Goal: Task Accomplishment & Management: Complete application form

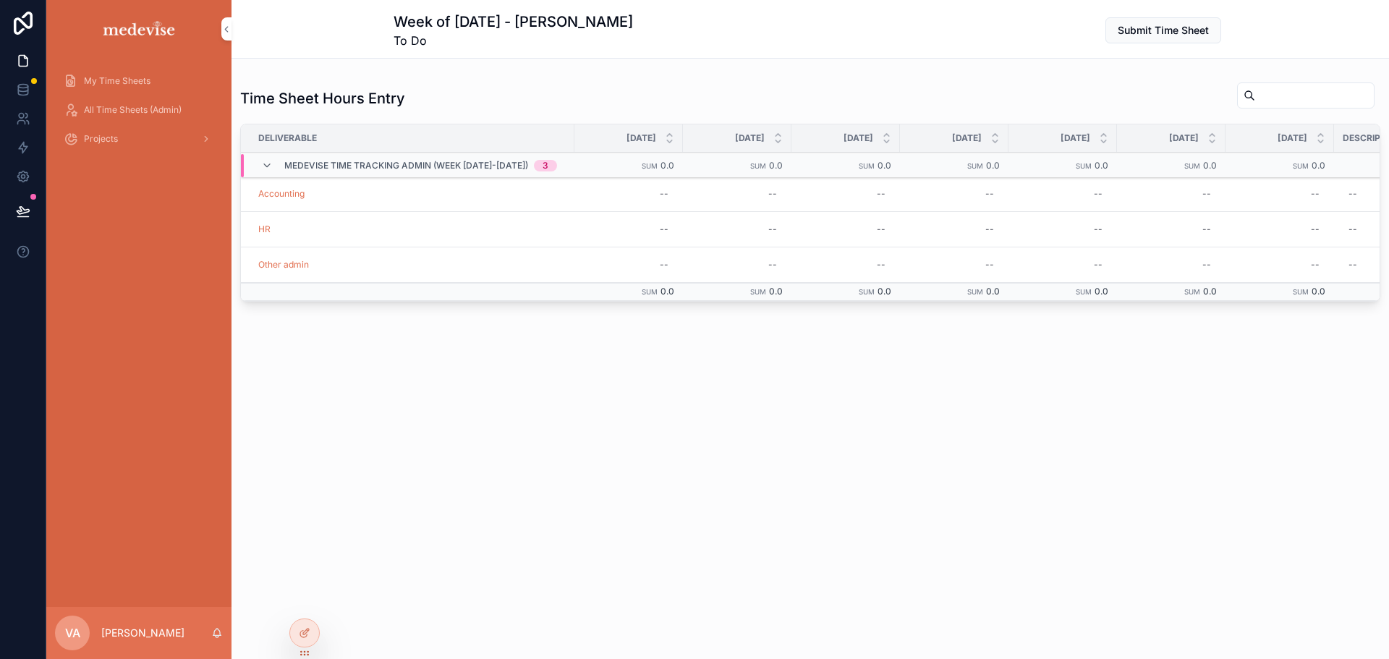
click at [660, 264] on div "--" at bounding box center [664, 265] width 9 height 12
click at [687, 402] on div "Week of 10/06/2025 - Victoria Artot To Do Submit Time Sheet Time Sheet Hours En…" at bounding box center [811, 214] width 1158 height 429
click at [660, 266] on div "--" at bounding box center [664, 265] width 9 height 12
type input "***"
click at [815, 282] on icon "scrollable content" at bounding box center [816, 285] width 12 height 12
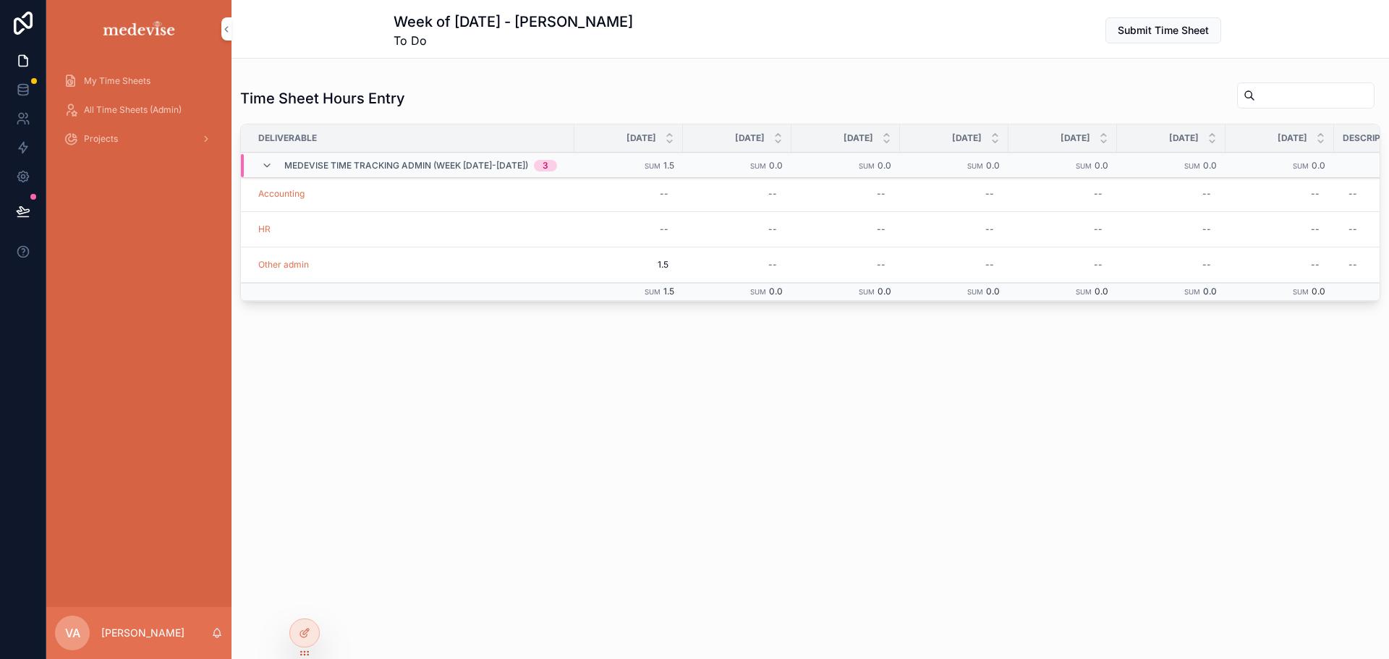
click at [641, 261] on span "1.5" at bounding box center [629, 265] width 80 height 12
type input "***"
click at [747, 287] on icon "scrollable content" at bounding box center [745, 285] width 12 height 12
click at [123, 80] on span "My Time Sheets" at bounding box center [117, 81] width 67 height 12
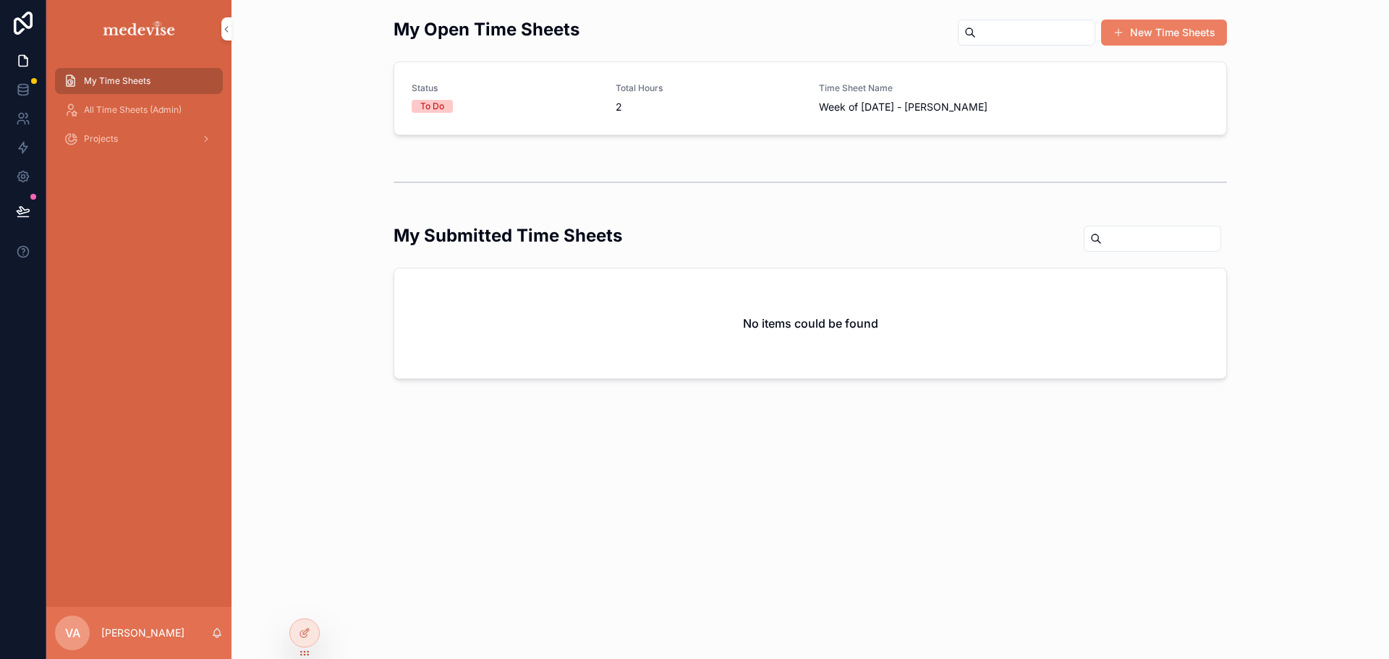
click at [93, 112] on span "All Time Sheets (Admin)" at bounding box center [133, 110] width 98 height 12
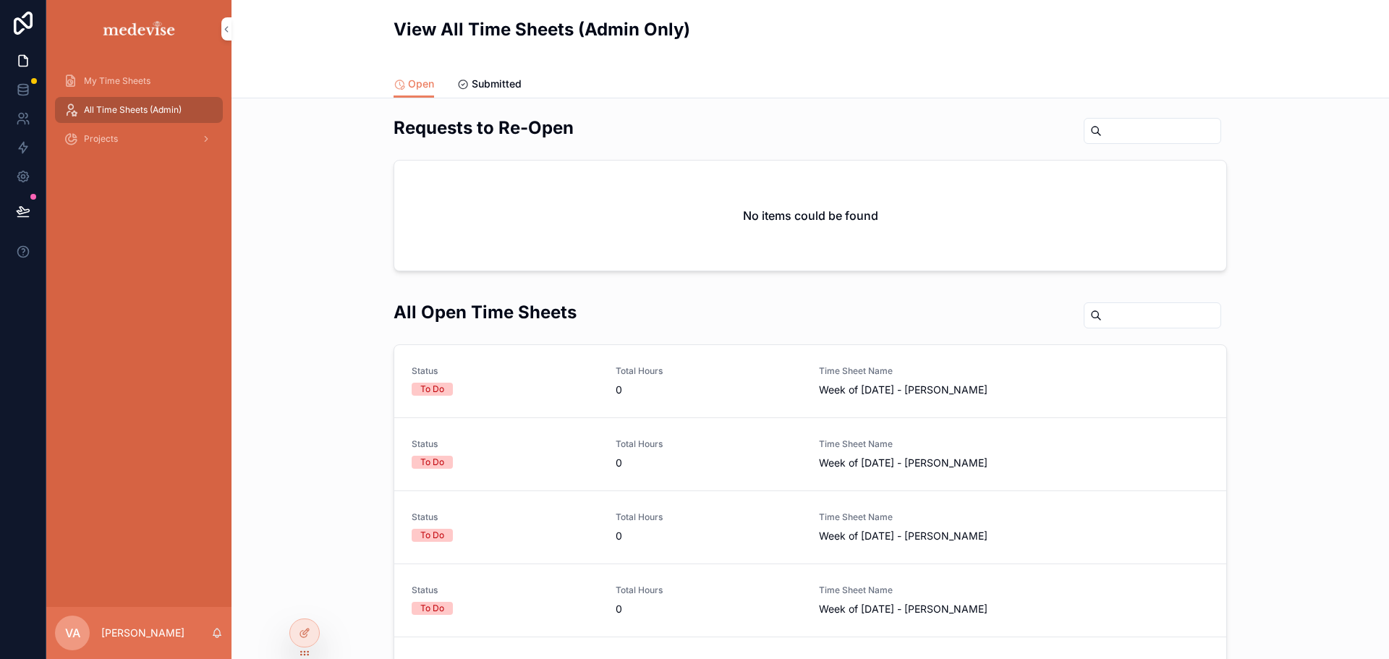
click at [126, 74] on div "My Time Sheets" at bounding box center [139, 80] width 150 height 23
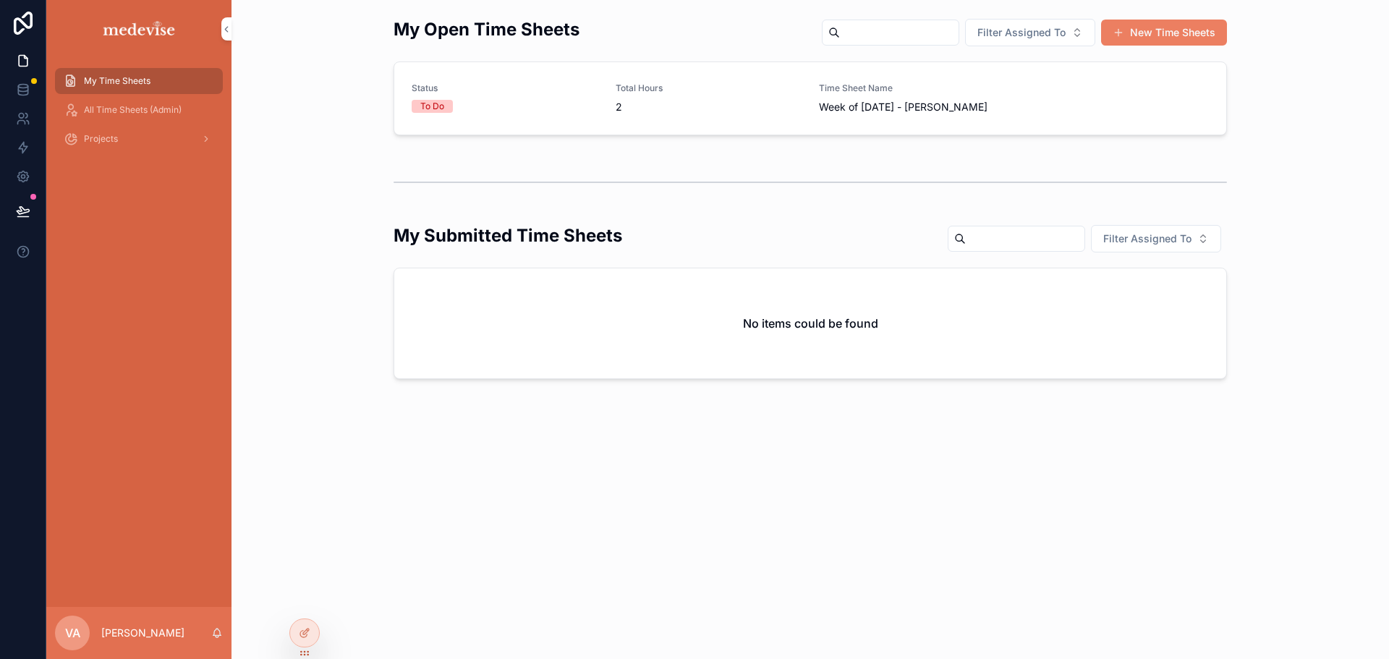
click at [133, 625] on div "VA Victoria Artot" at bounding box center [138, 633] width 185 height 52
click at [133, 629] on p "[PERSON_NAME]" at bounding box center [142, 633] width 83 height 14
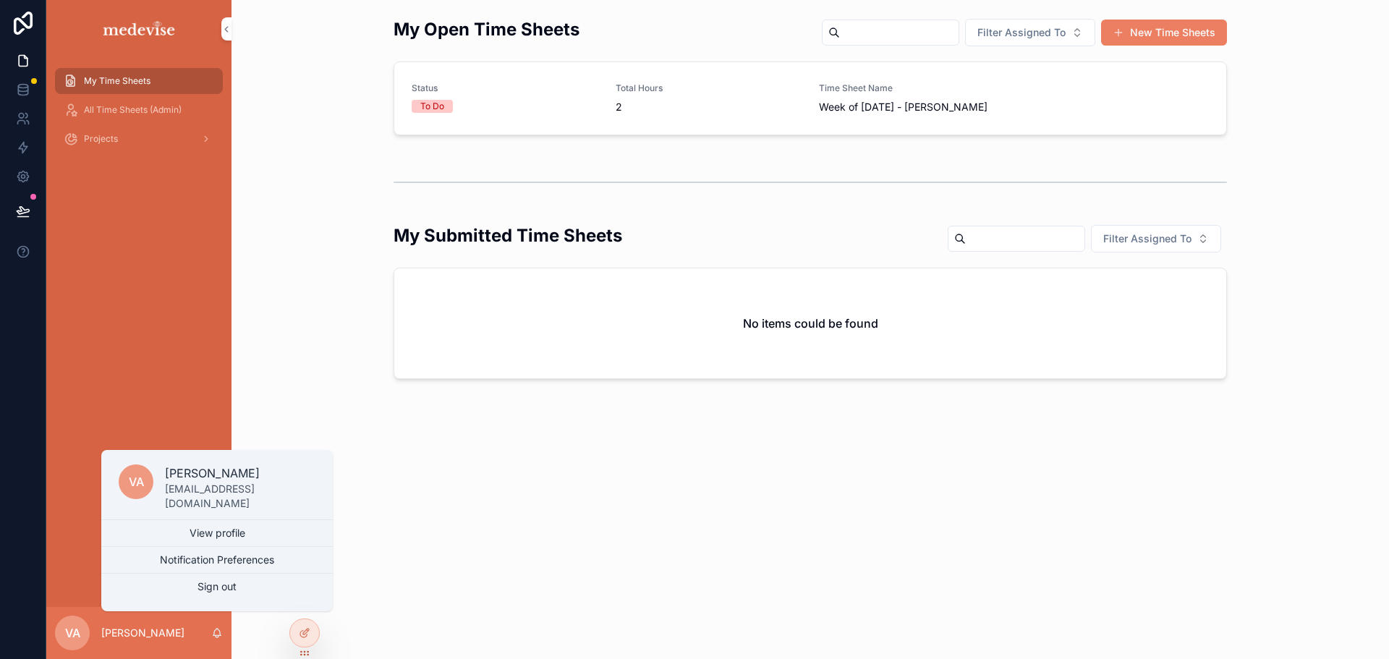
click at [232, 588] on button "Sign out" at bounding box center [217, 587] width 232 height 26
